Goal: Task Accomplishment & Management: Manage account settings

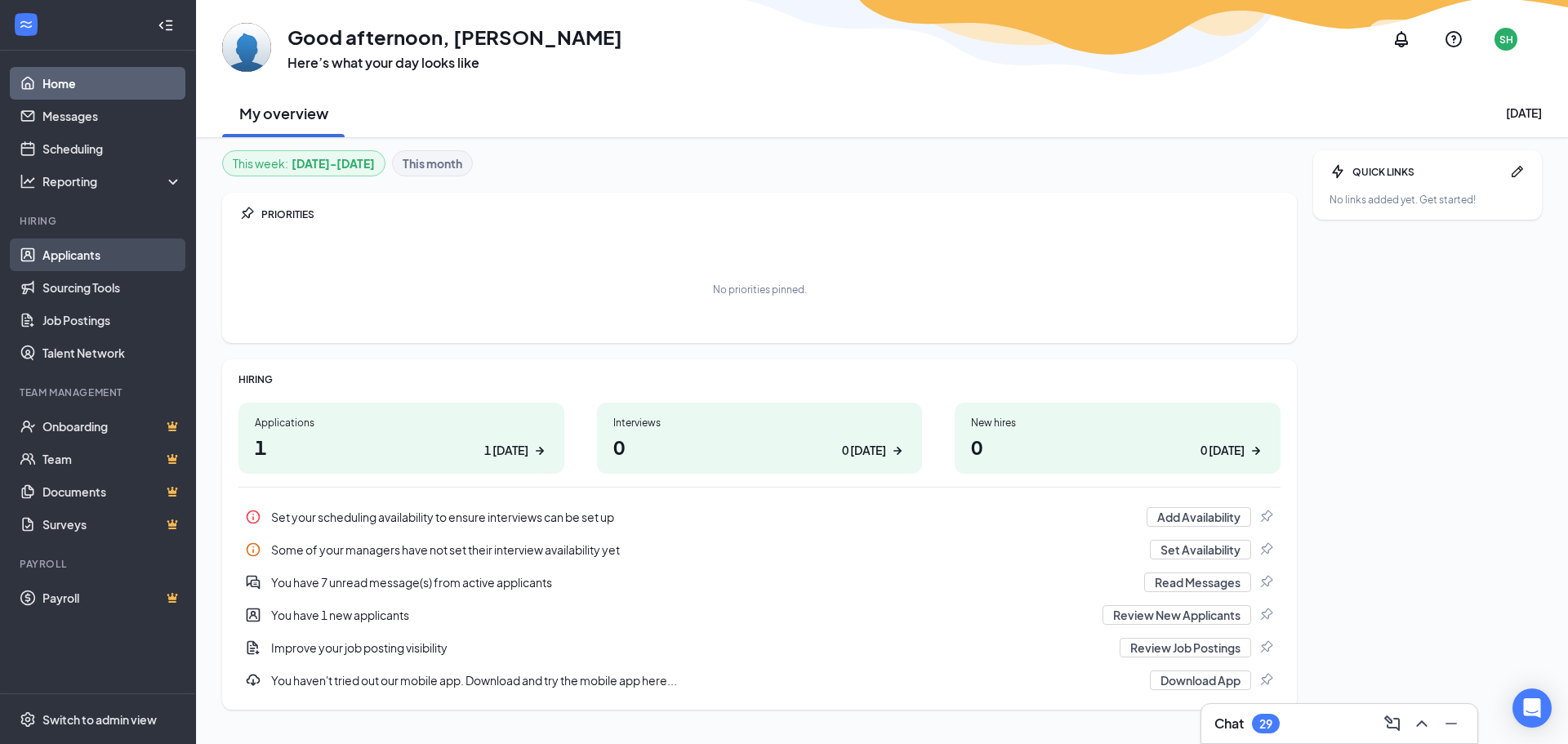
click at [70, 258] on link "Applicants" at bounding box center [112, 254] width 140 height 32
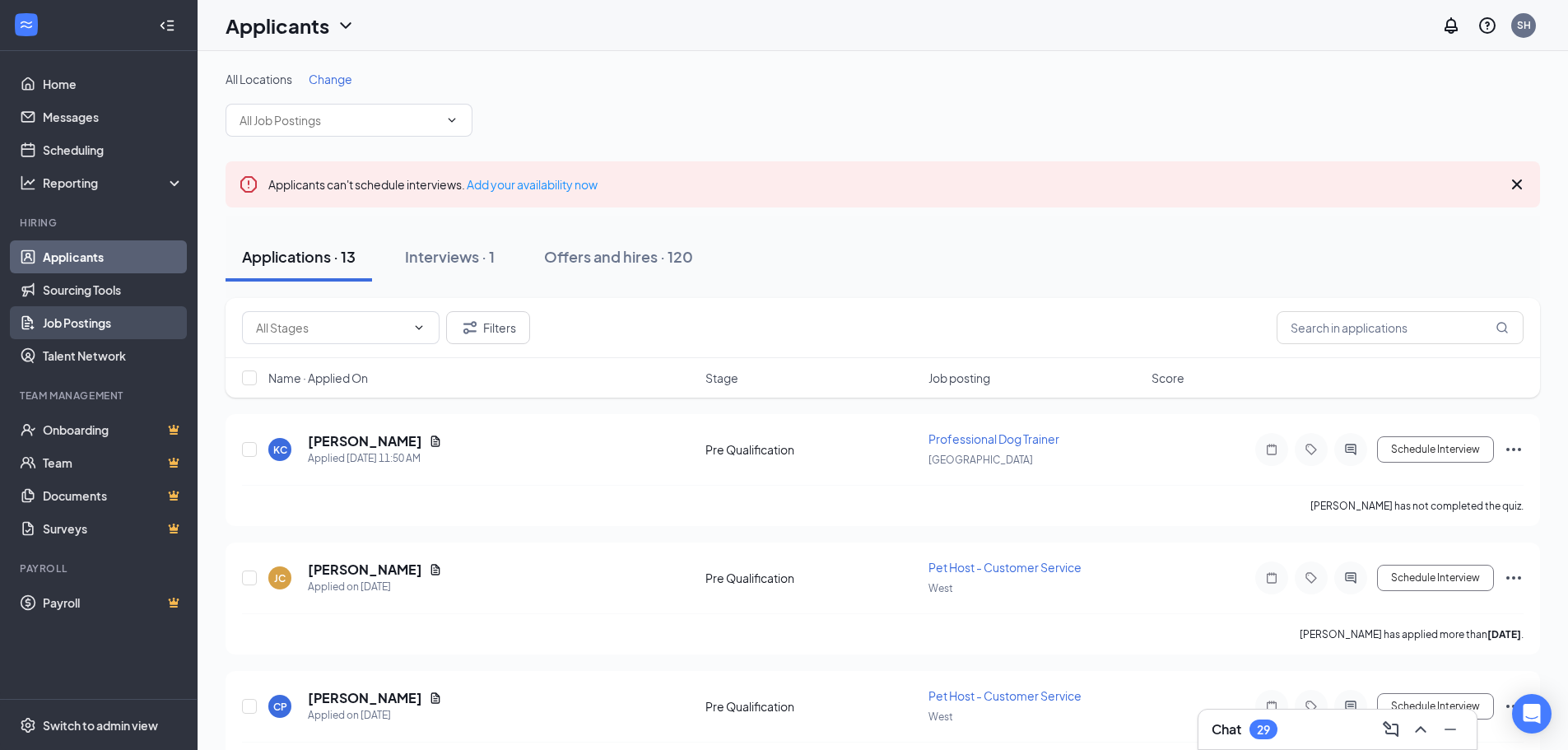
click at [102, 335] on link "Job Postings" at bounding box center [113, 323] width 141 height 33
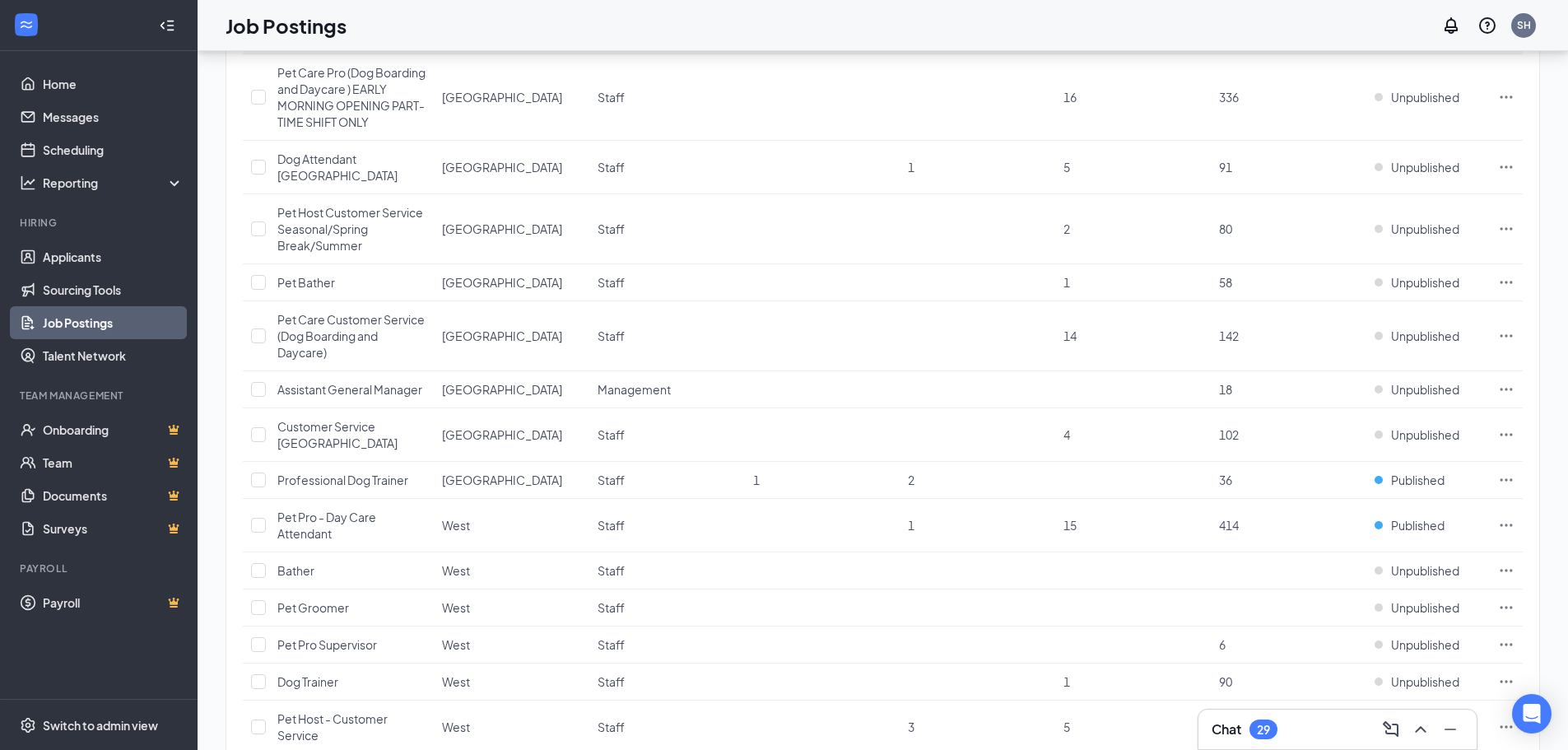
scroll to position [647, 0]
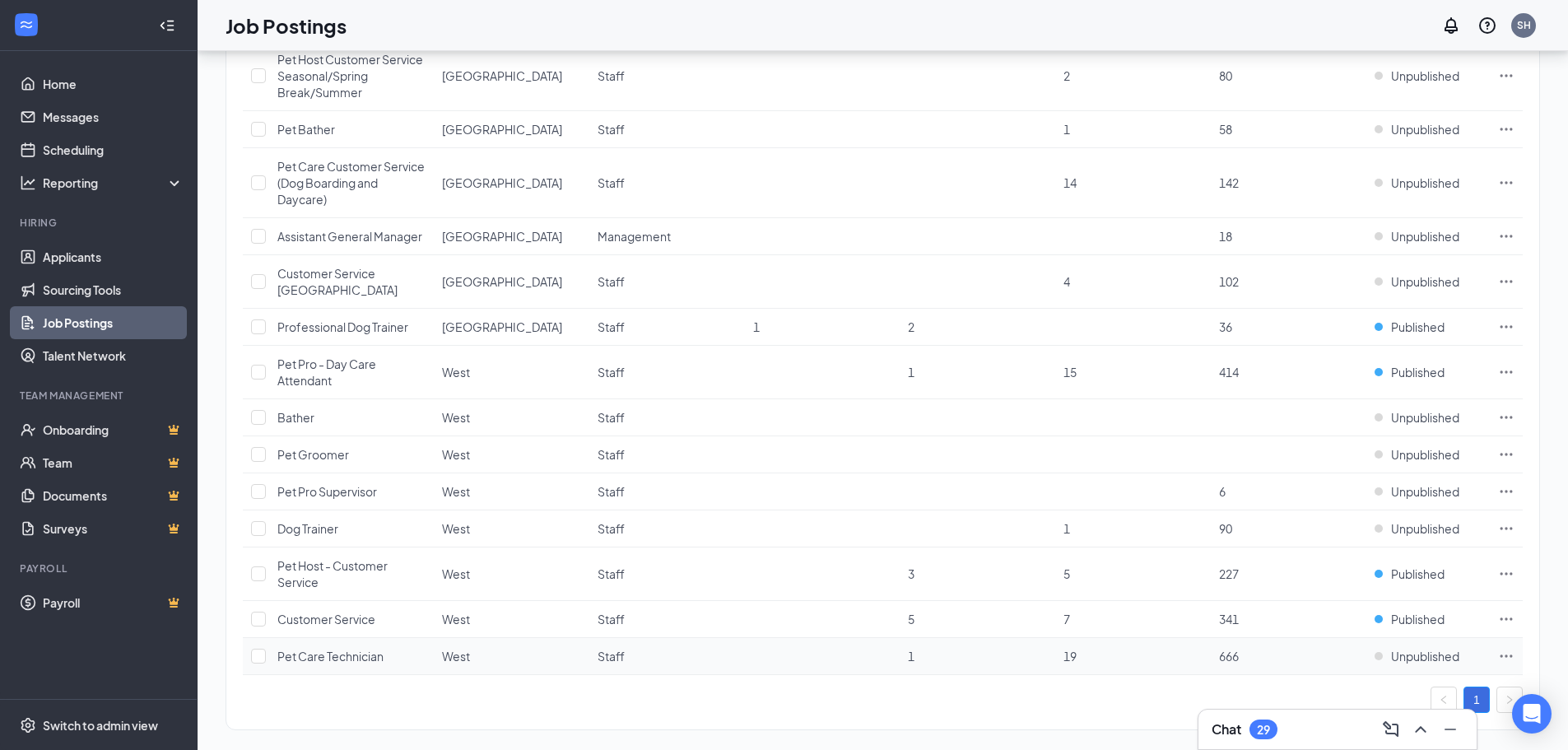
click at [1424, 638] on td "Unpublished" at bounding box center [1428, 656] width 124 height 37
click at [1419, 648] on span "Unpublished" at bounding box center [1424, 656] width 68 height 16
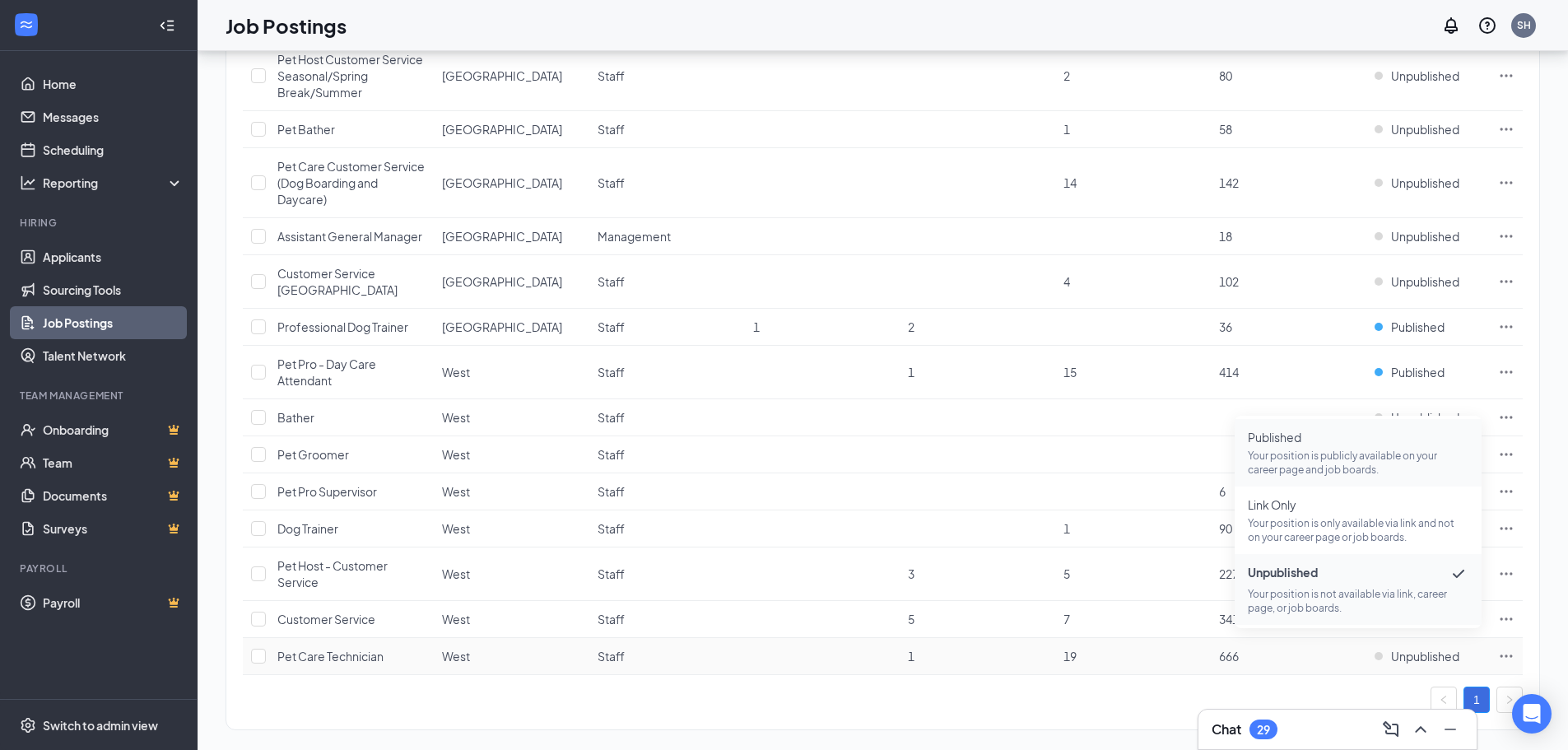
click at [1294, 450] on p "Your position is publicly available on your career page and job boards." at bounding box center [1358, 463] width 221 height 28
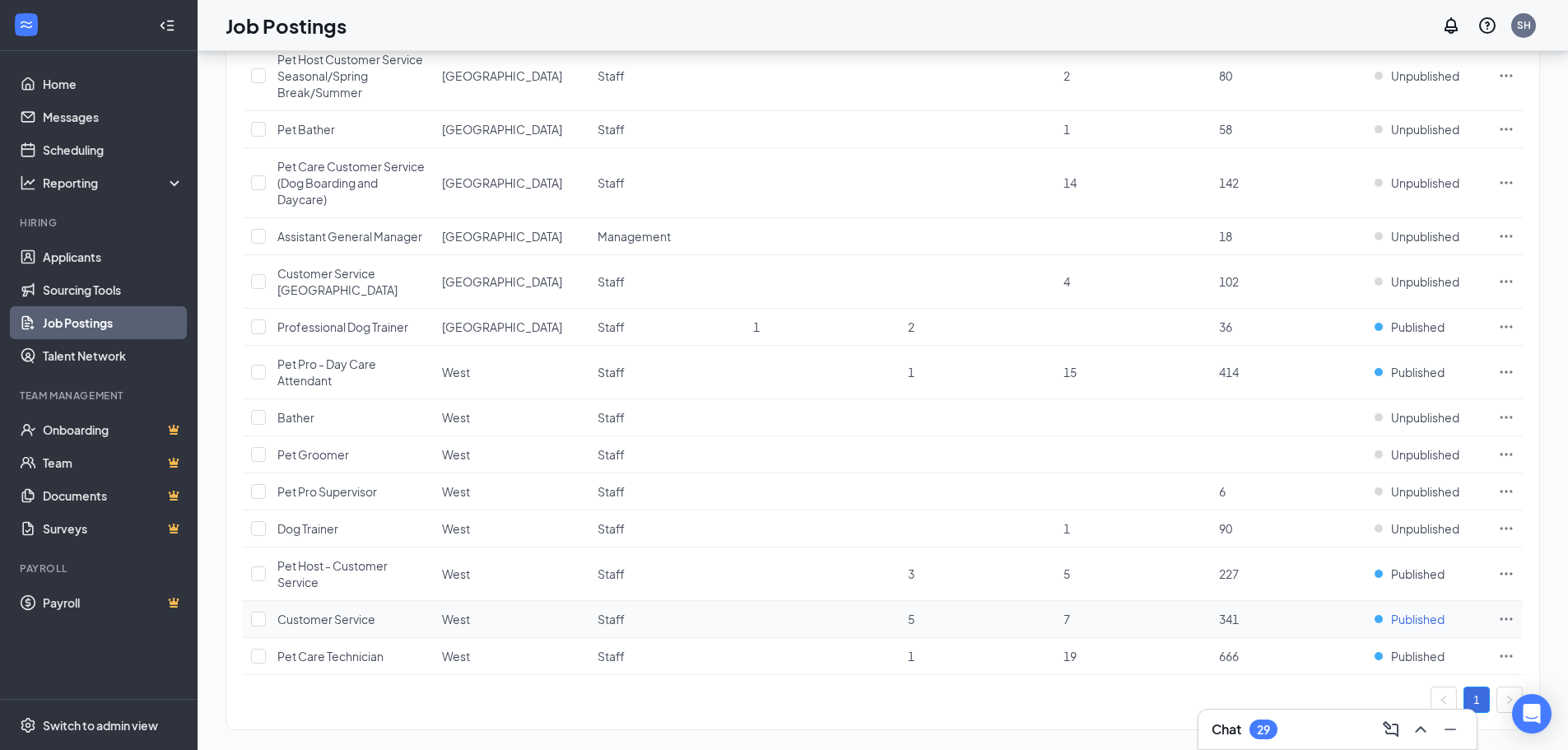
click at [1400, 611] on span "Published" at bounding box center [1417, 619] width 54 height 16
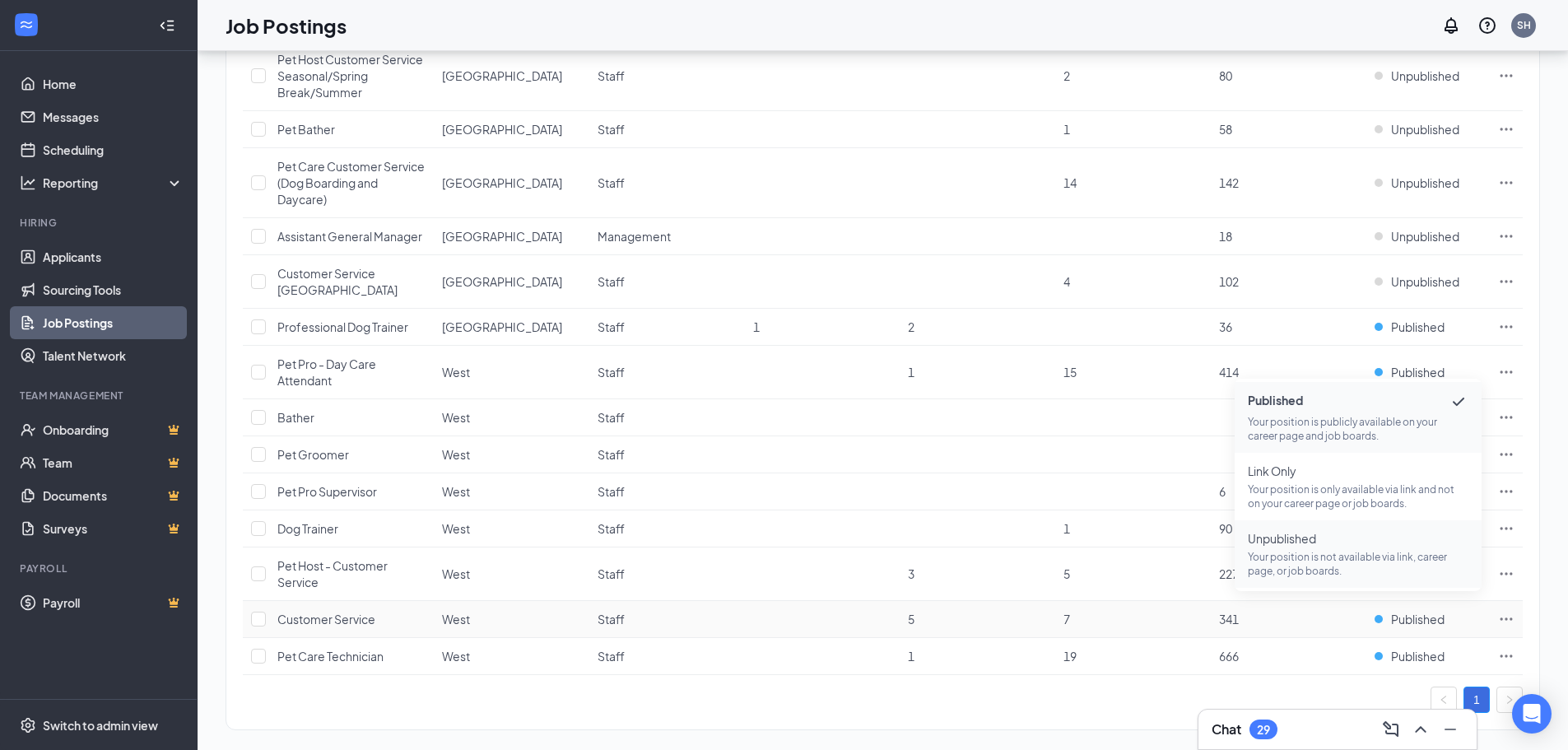
click at [1294, 533] on span "Unpublished" at bounding box center [1358, 538] width 221 height 16
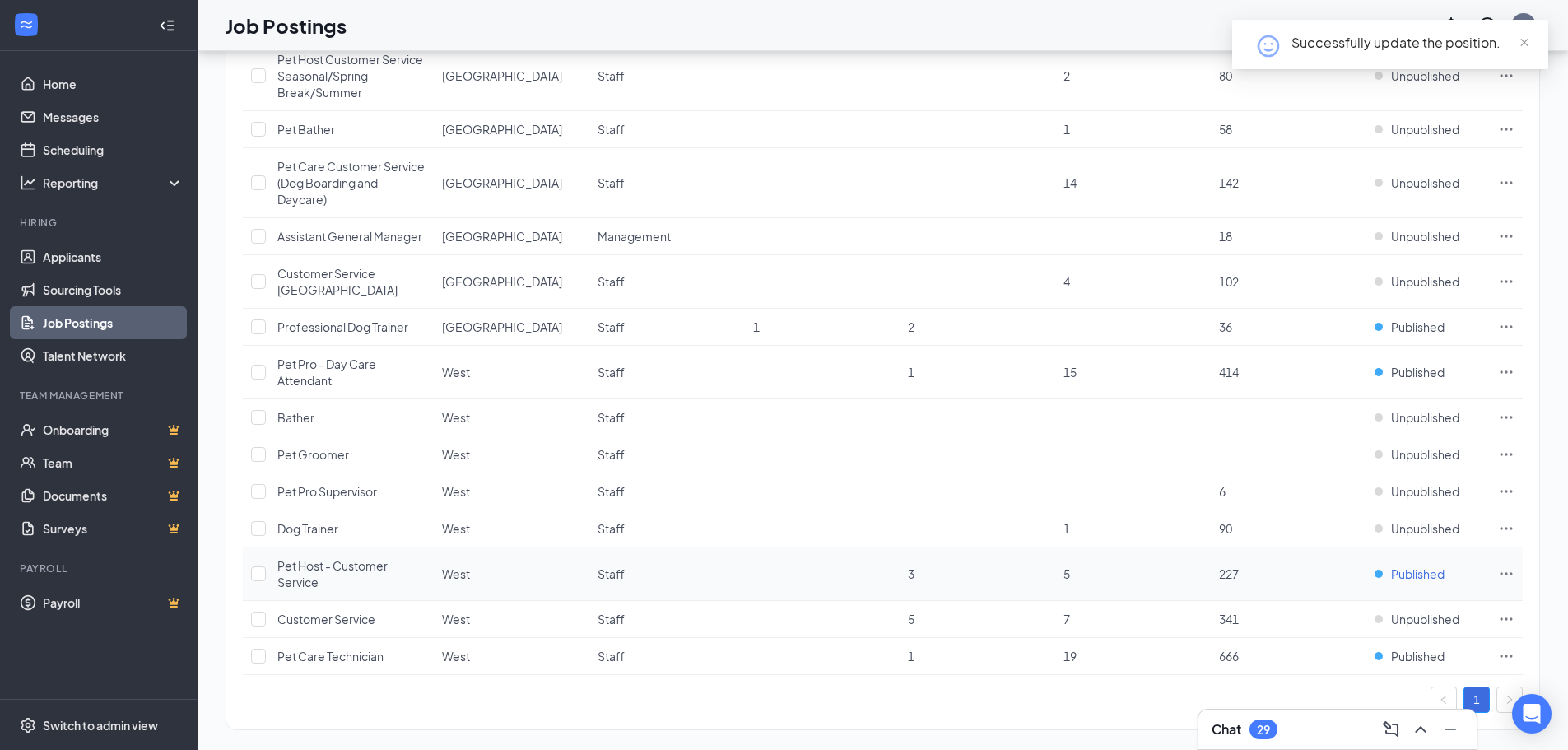
click at [1404, 565] on span "Published" at bounding box center [1417, 574] width 54 height 16
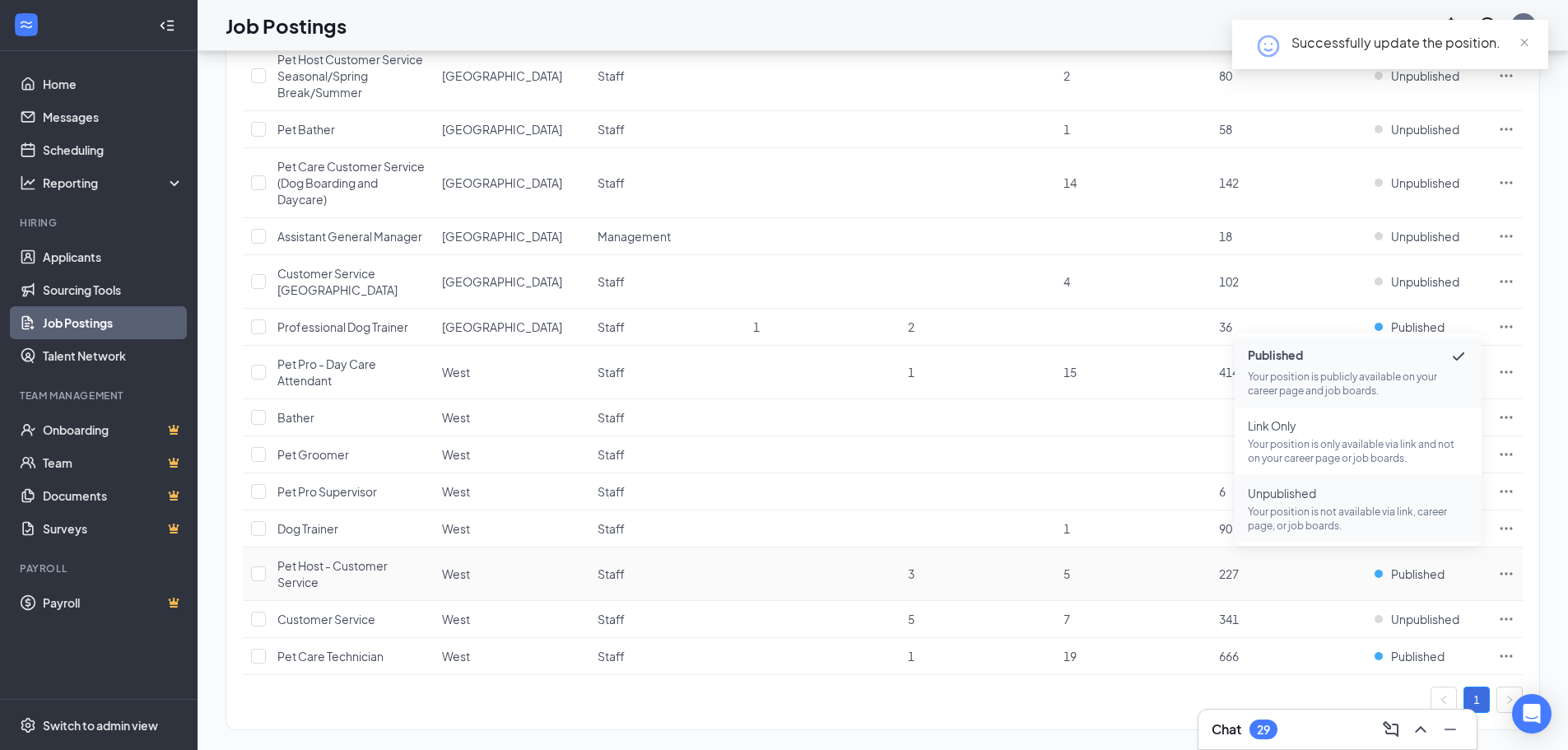
click at [1297, 517] on p "Your position is not available via link, career page, or job boards." at bounding box center [1358, 518] width 221 height 28
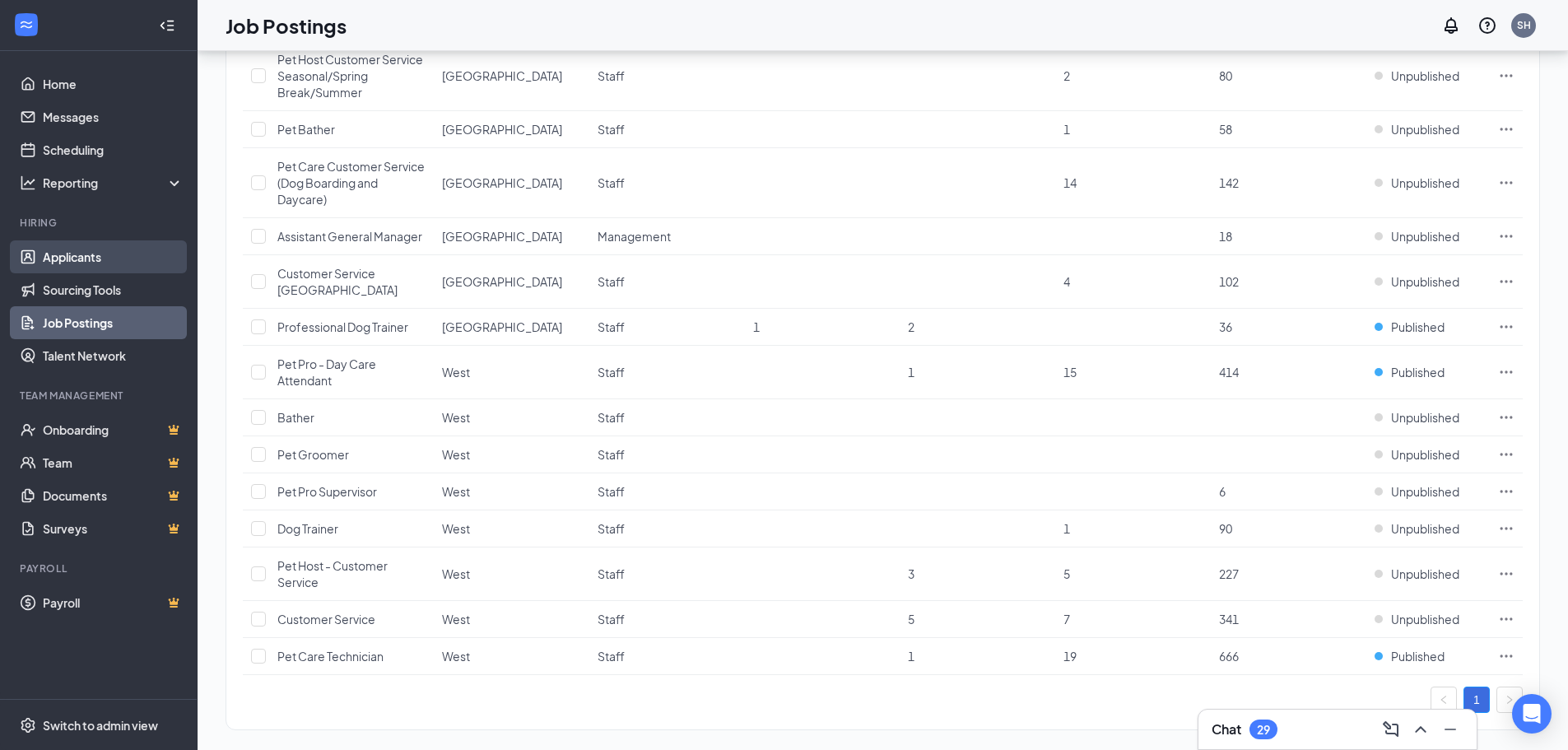
click at [81, 245] on link "Applicants" at bounding box center [113, 256] width 141 height 33
